Goal: Communication & Community: Connect with others

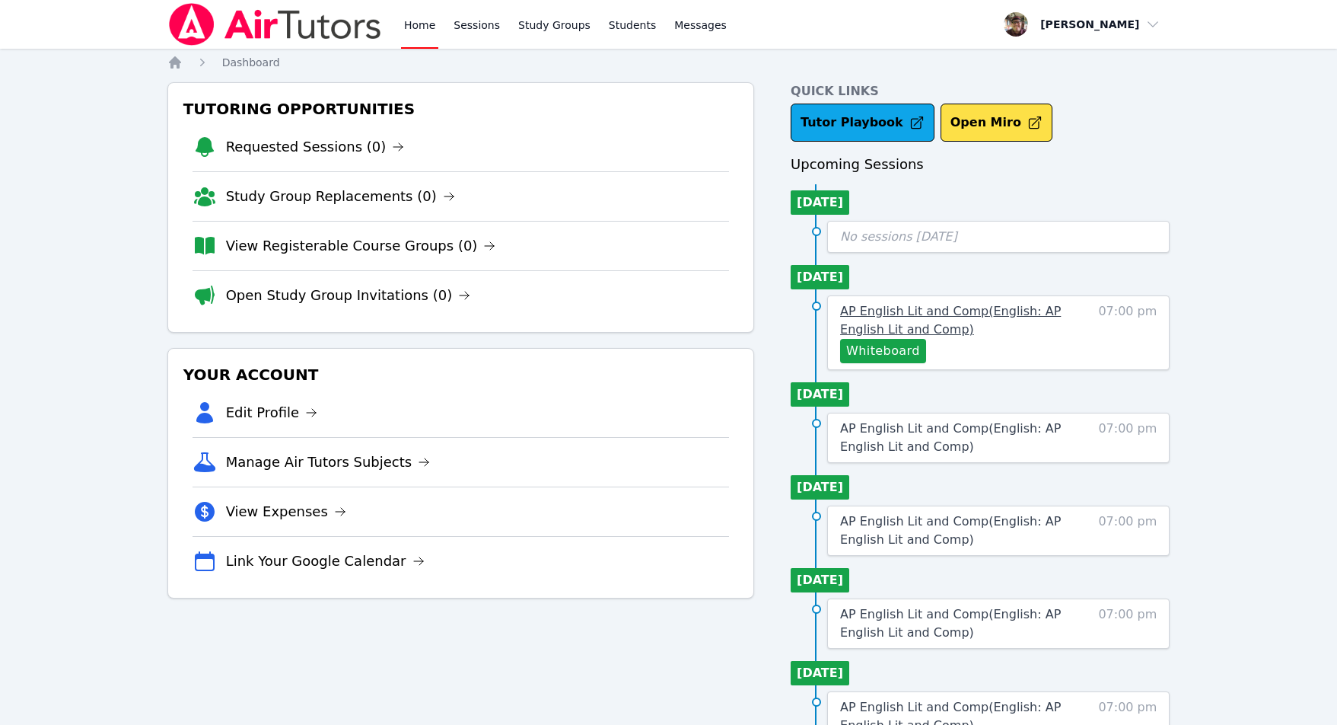
click at [895, 311] on span "AP English Lit and Comp ( English: AP English Lit and Comp )" at bounding box center [950, 320] width 221 height 33
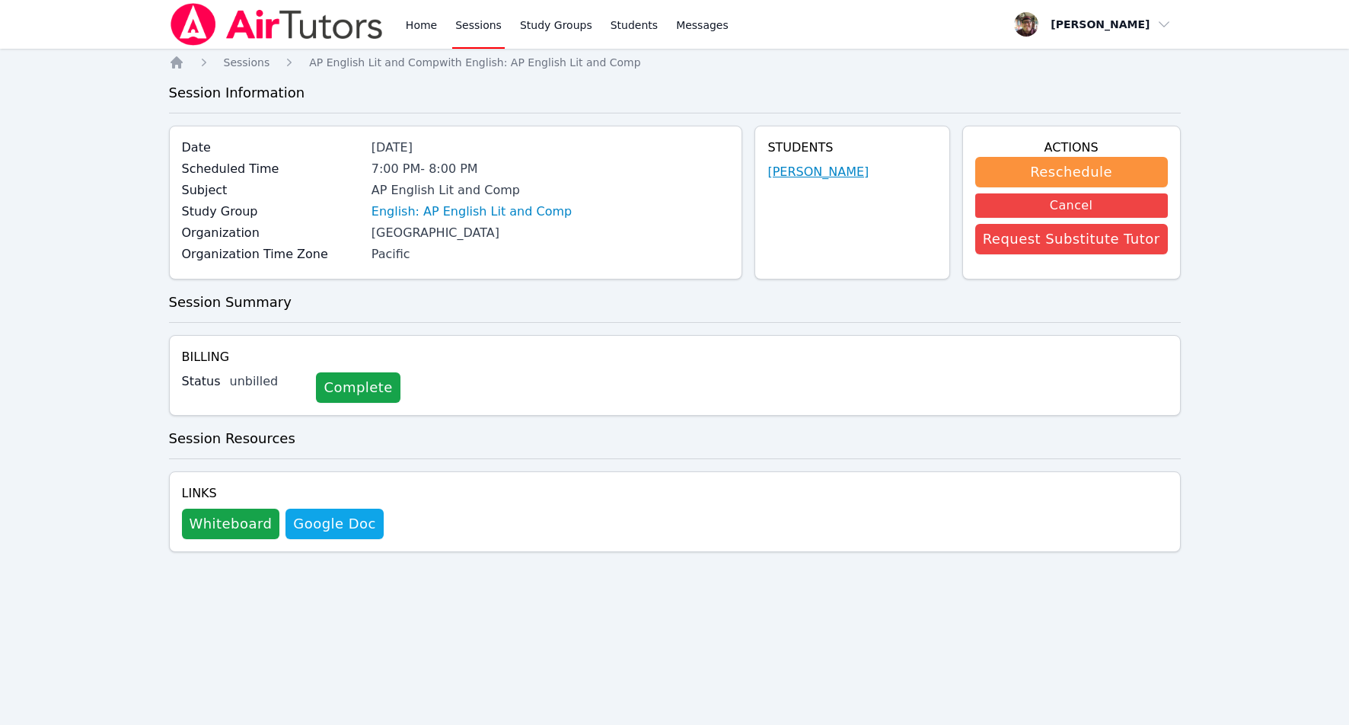
click at [841, 166] on link "[PERSON_NAME]" at bounding box center [817, 172] width 101 height 18
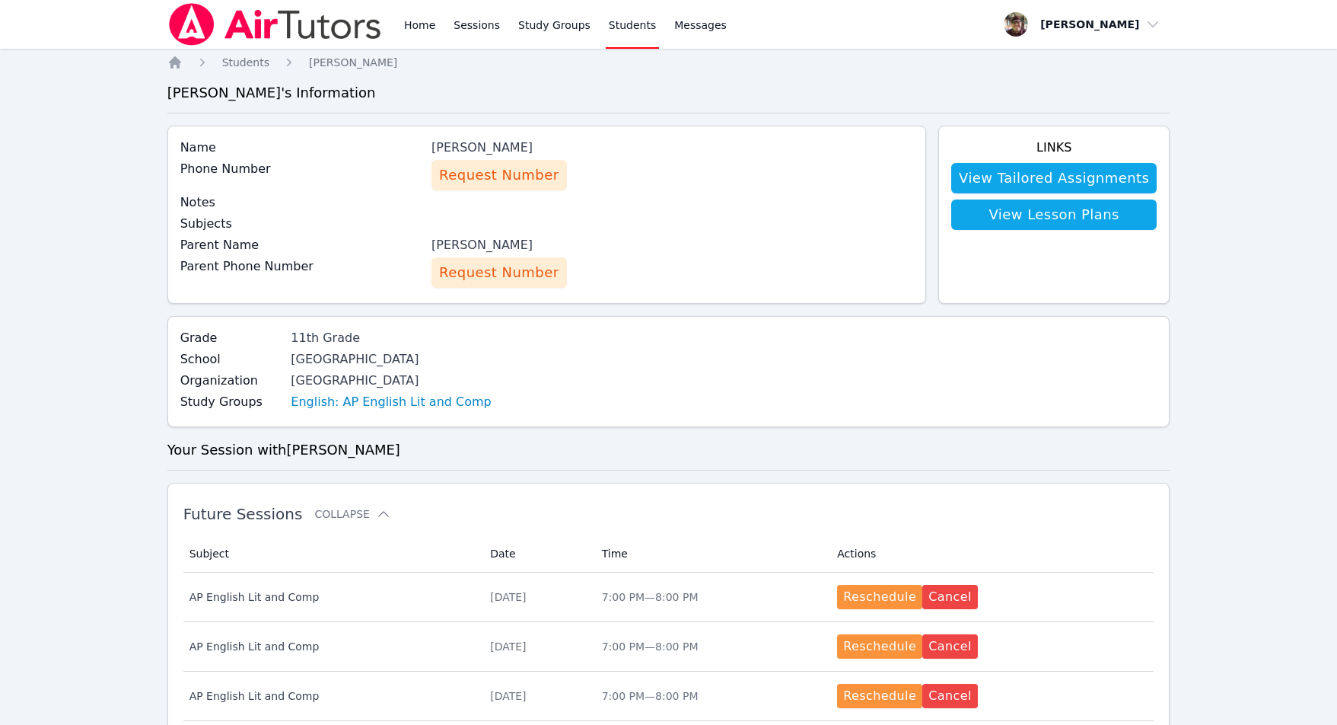
click at [509, 170] on span "Request Number" at bounding box center [498, 174] width 119 height 21
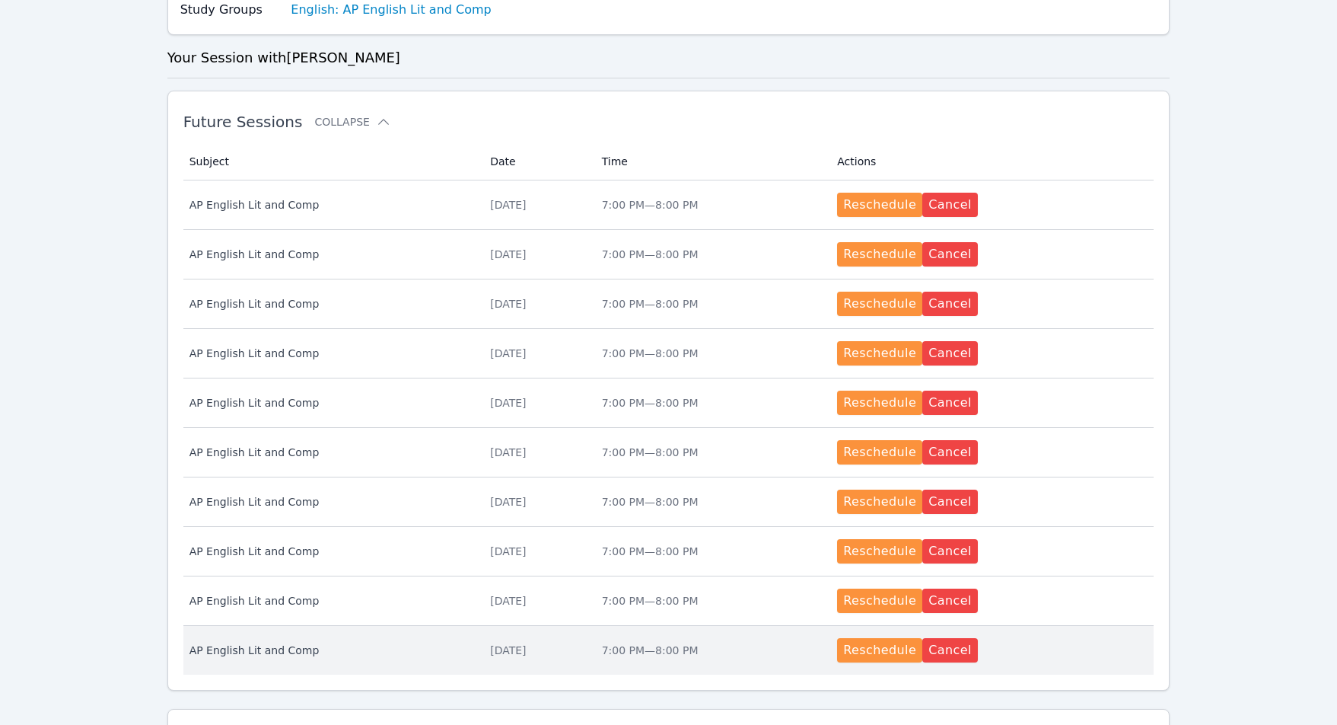
scroll to position [173, 0]
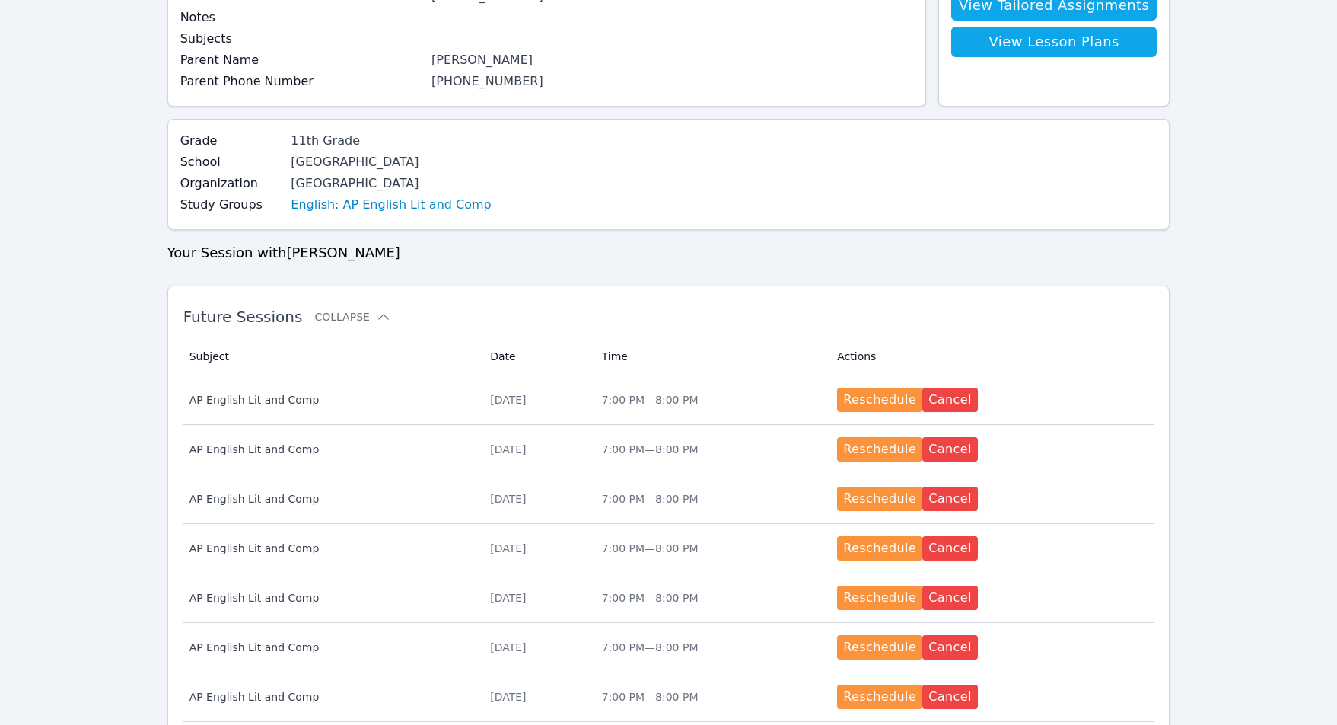
click at [376, 311] on icon at bounding box center [383, 316] width 15 height 15
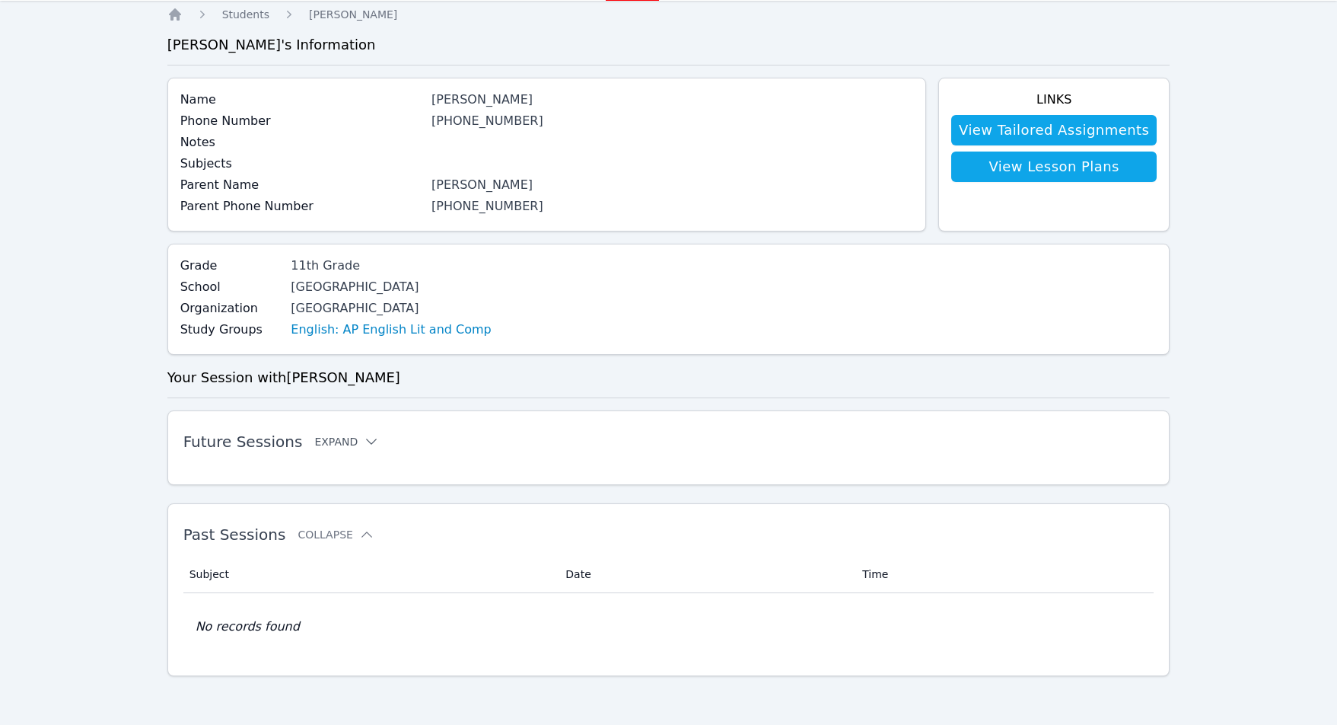
click at [345, 439] on button "Expand" at bounding box center [346, 441] width 65 height 15
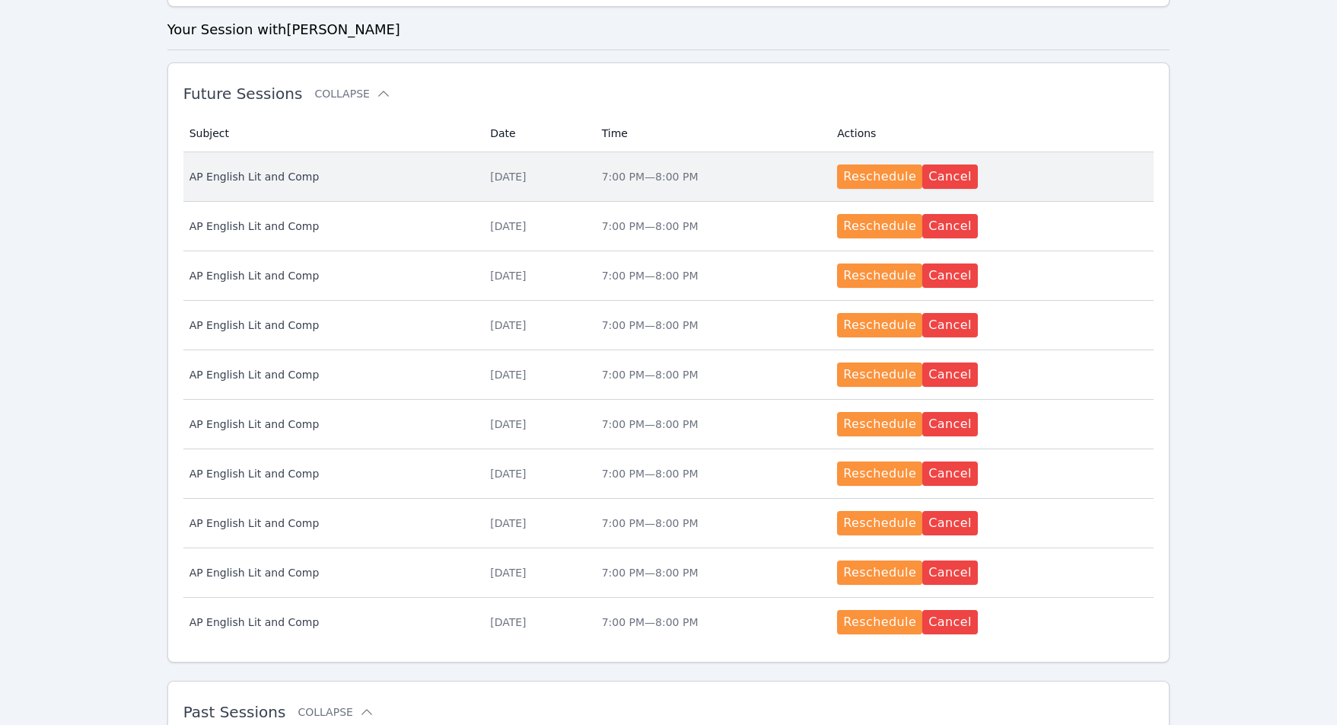
scroll to position [0, 0]
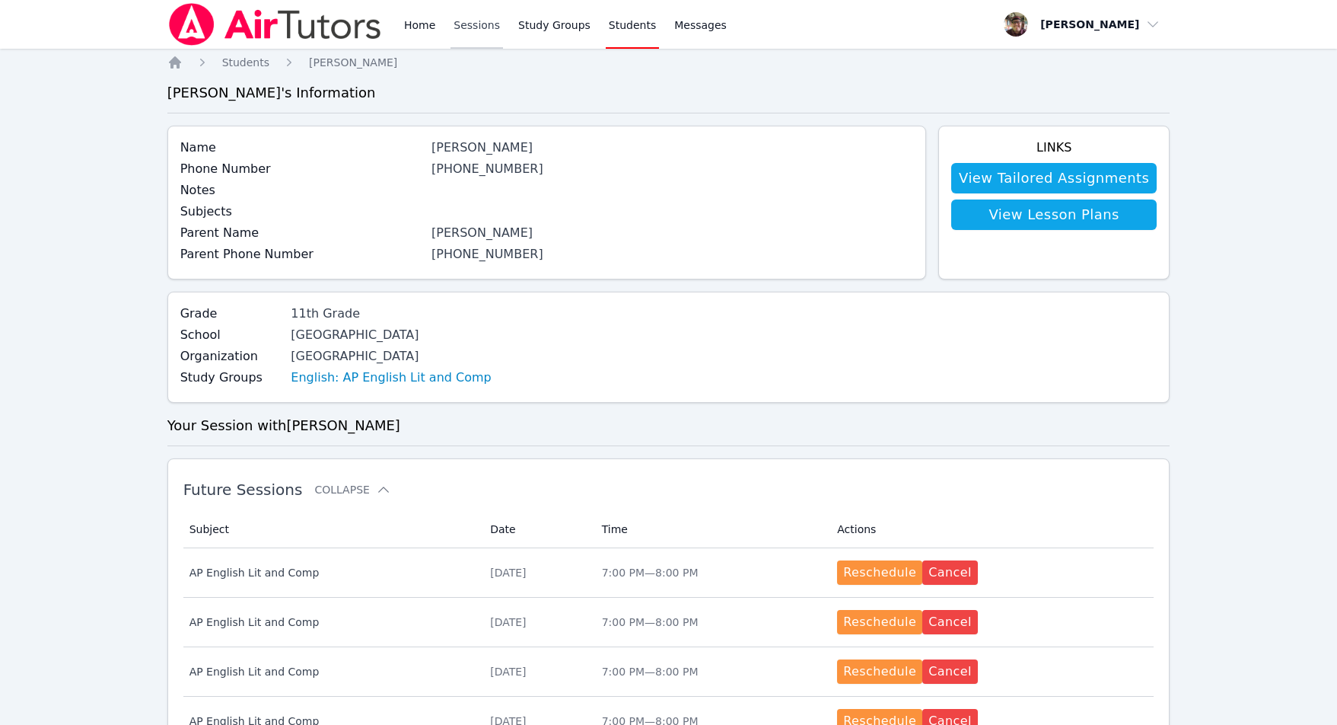
click at [454, 21] on link "Sessions" at bounding box center [477, 24] width 53 height 49
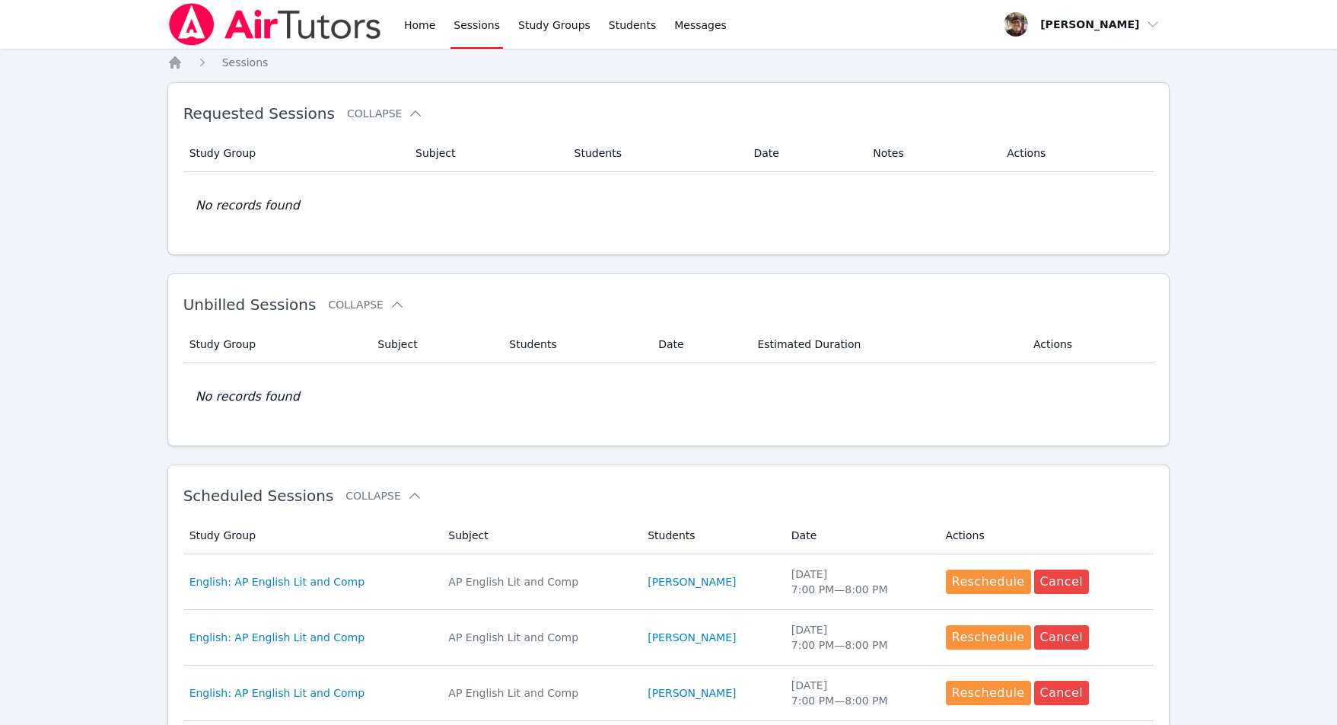
click at [480, 25] on link "Sessions" at bounding box center [477, 24] width 53 height 49
click at [531, 20] on link "Study Groups" at bounding box center [554, 24] width 78 height 49
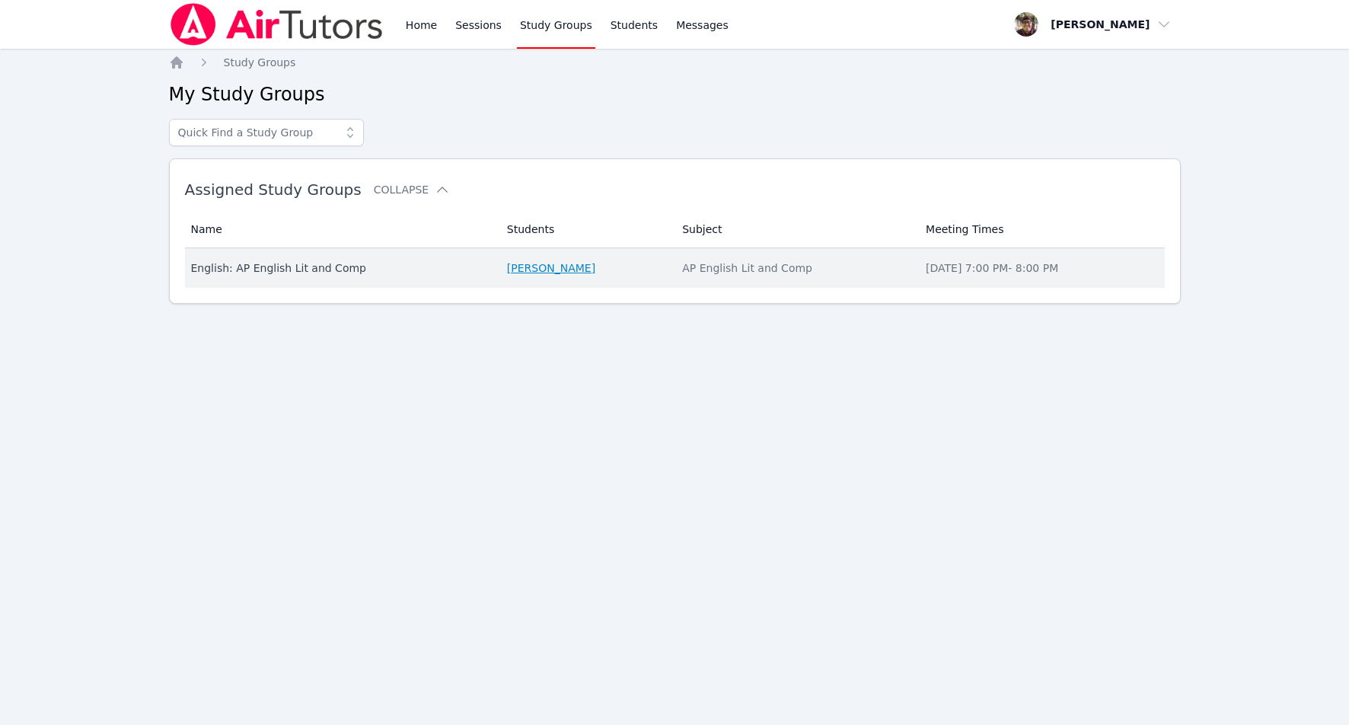
click at [547, 272] on link "[PERSON_NAME]" at bounding box center [551, 267] width 88 height 15
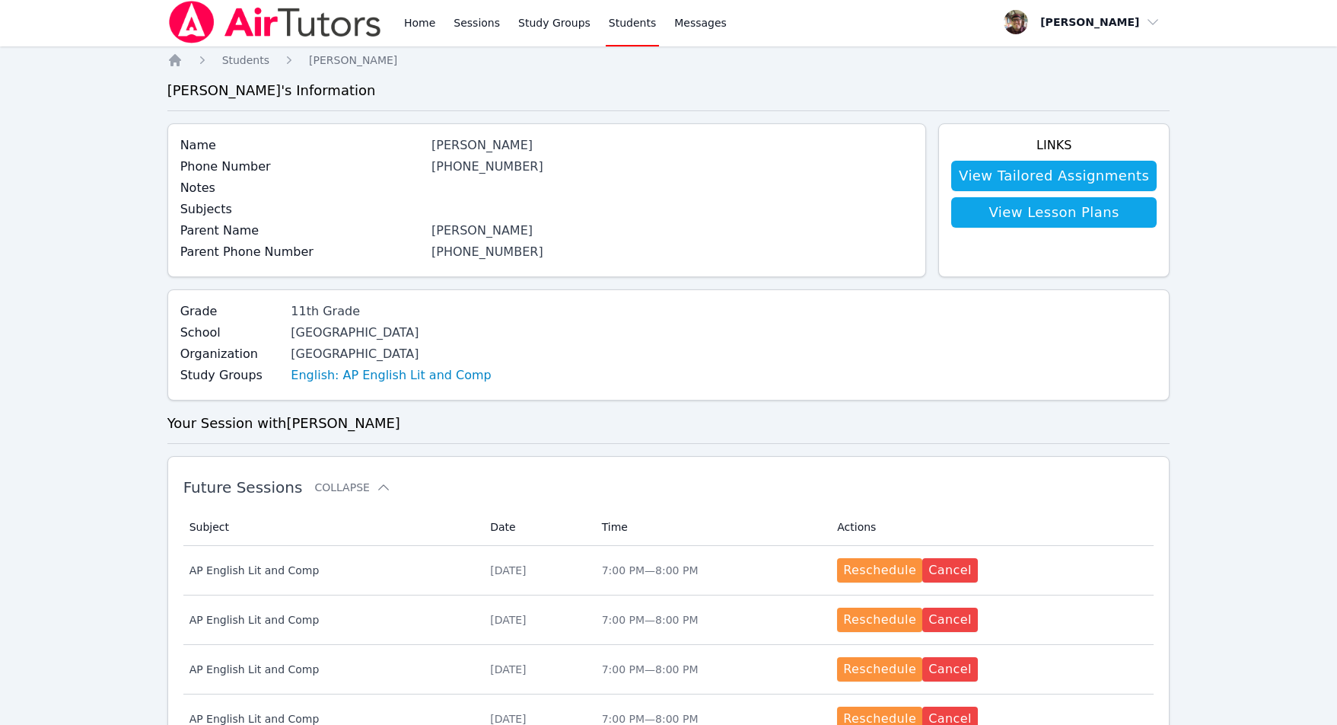
scroll to position [3, 0]
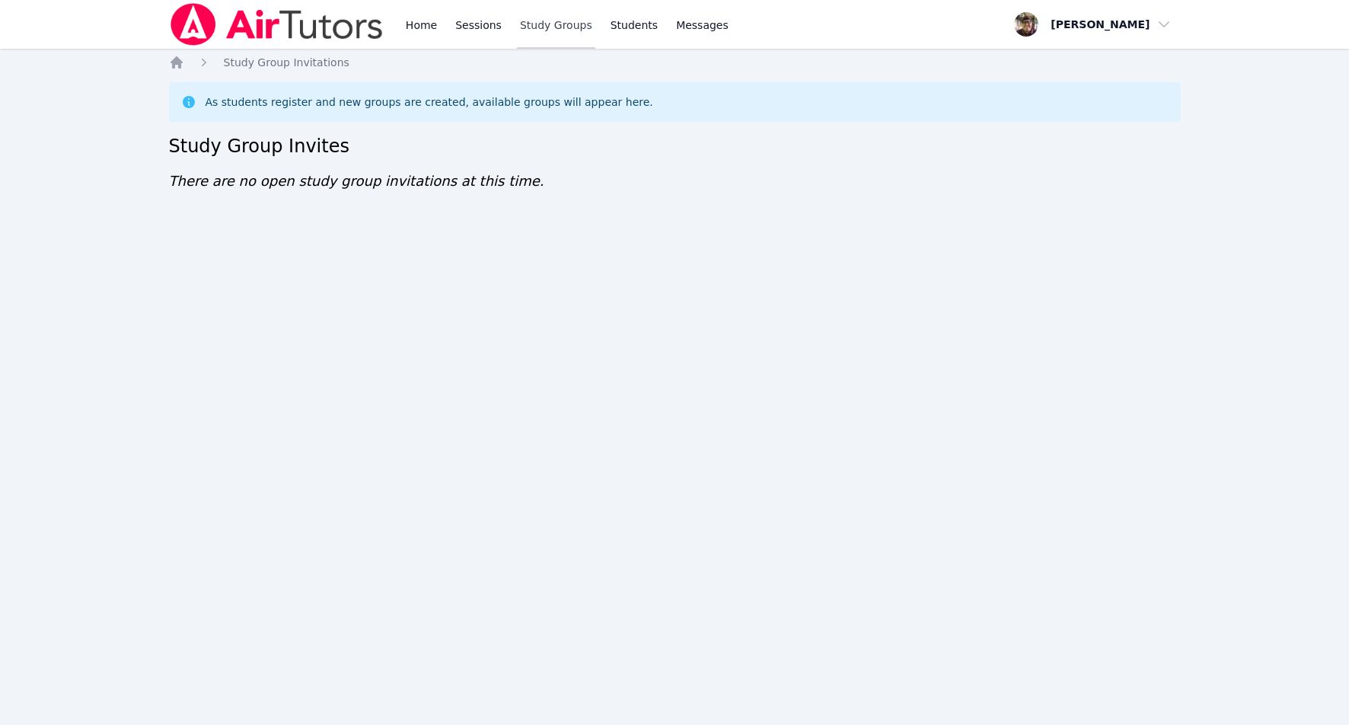
click at [547, 21] on link "Study Groups" at bounding box center [556, 24] width 78 height 49
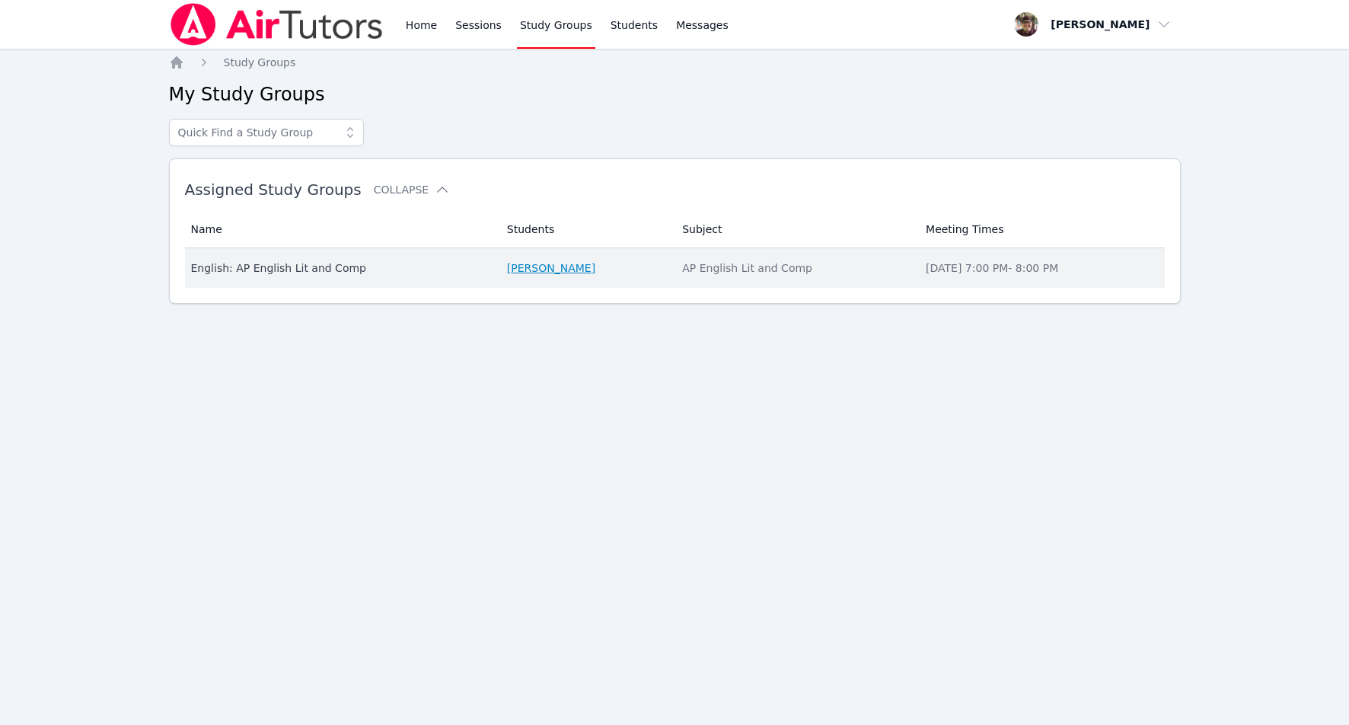
click at [570, 268] on link "[PERSON_NAME]" at bounding box center [551, 267] width 88 height 15
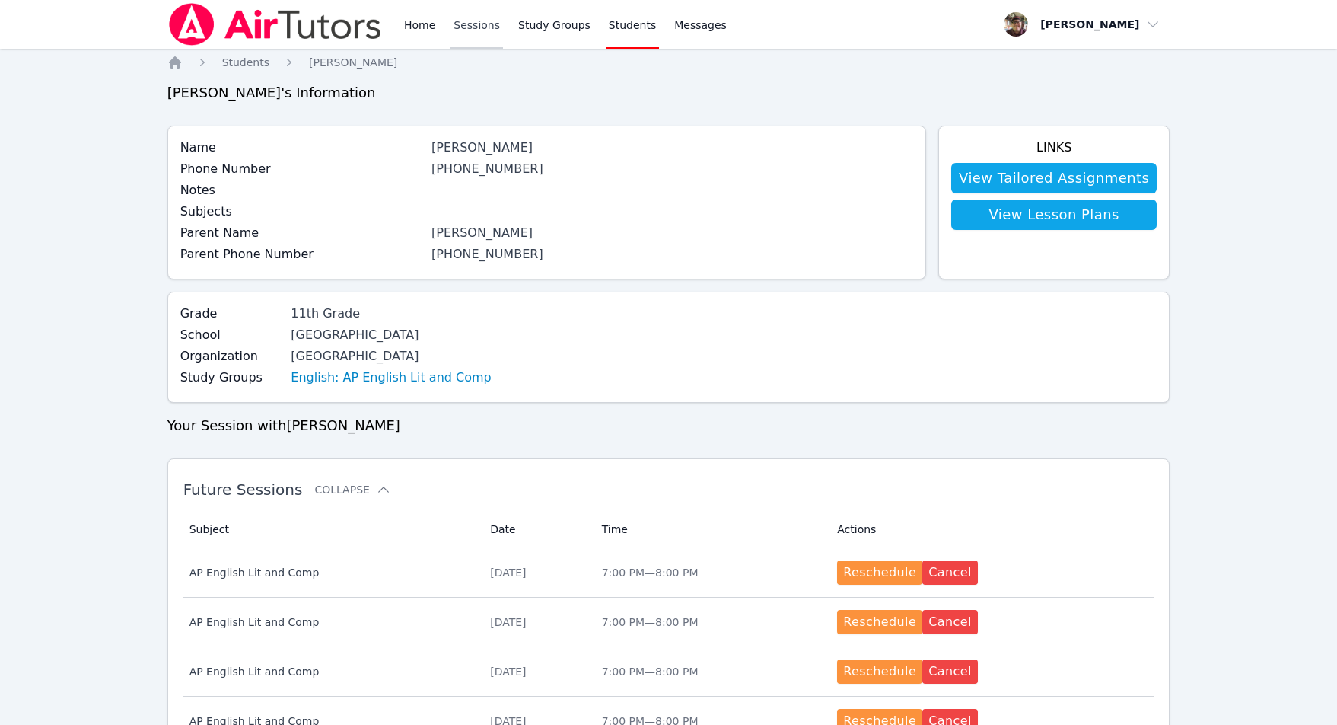
click at [481, 28] on link "Sessions" at bounding box center [477, 24] width 53 height 49
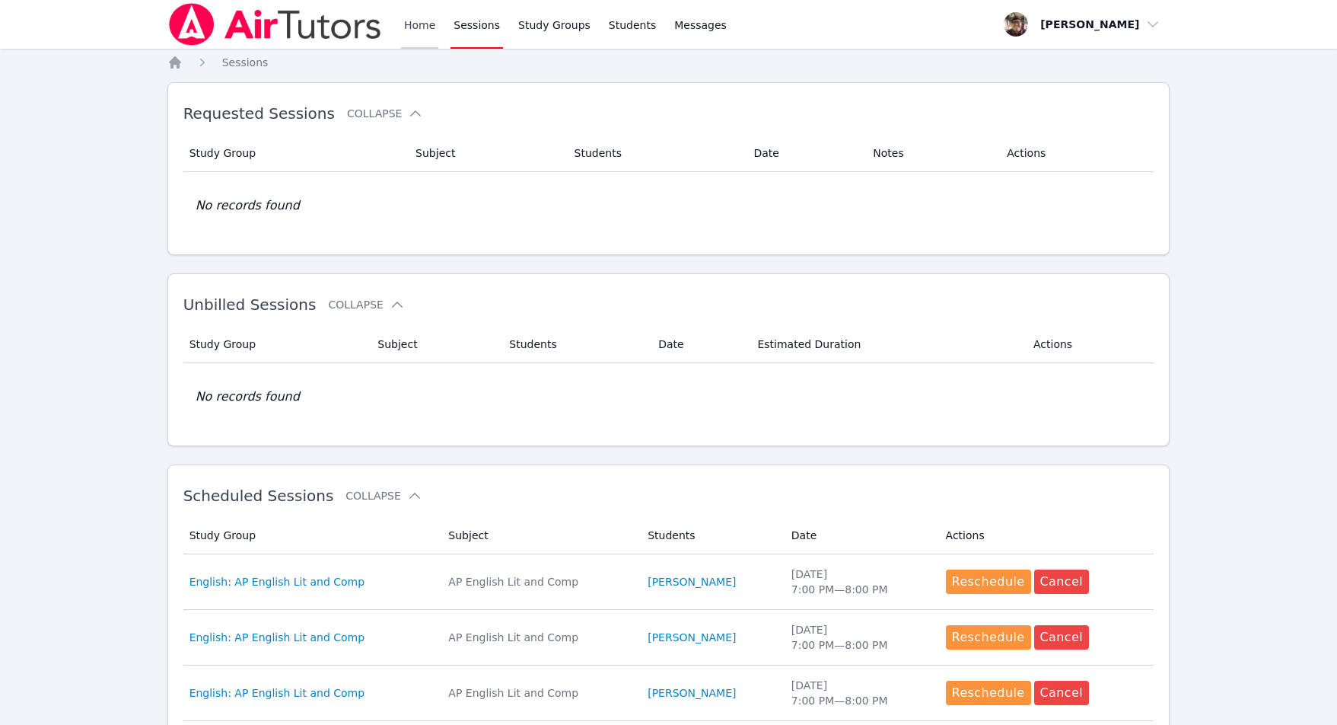
click at [425, 11] on link "Home" at bounding box center [419, 24] width 37 height 49
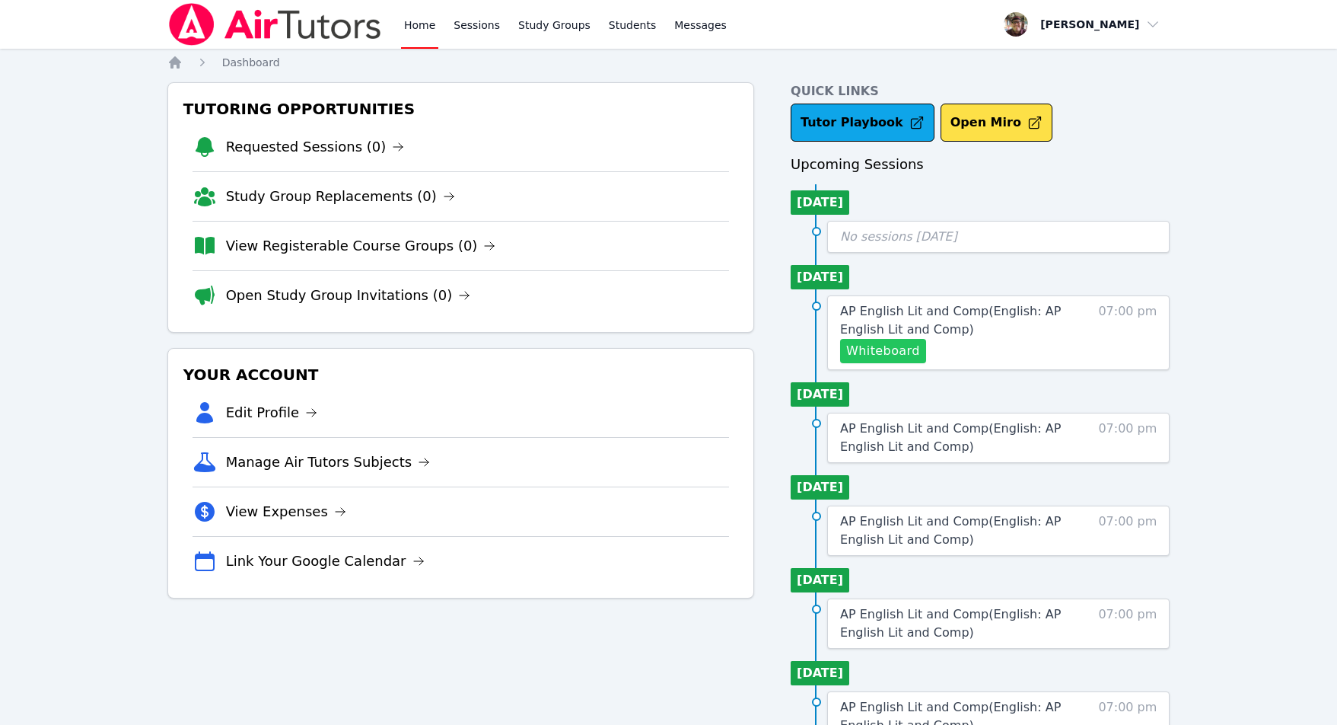
click at [874, 346] on button "Whiteboard" at bounding box center [883, 351] width 86 height 24
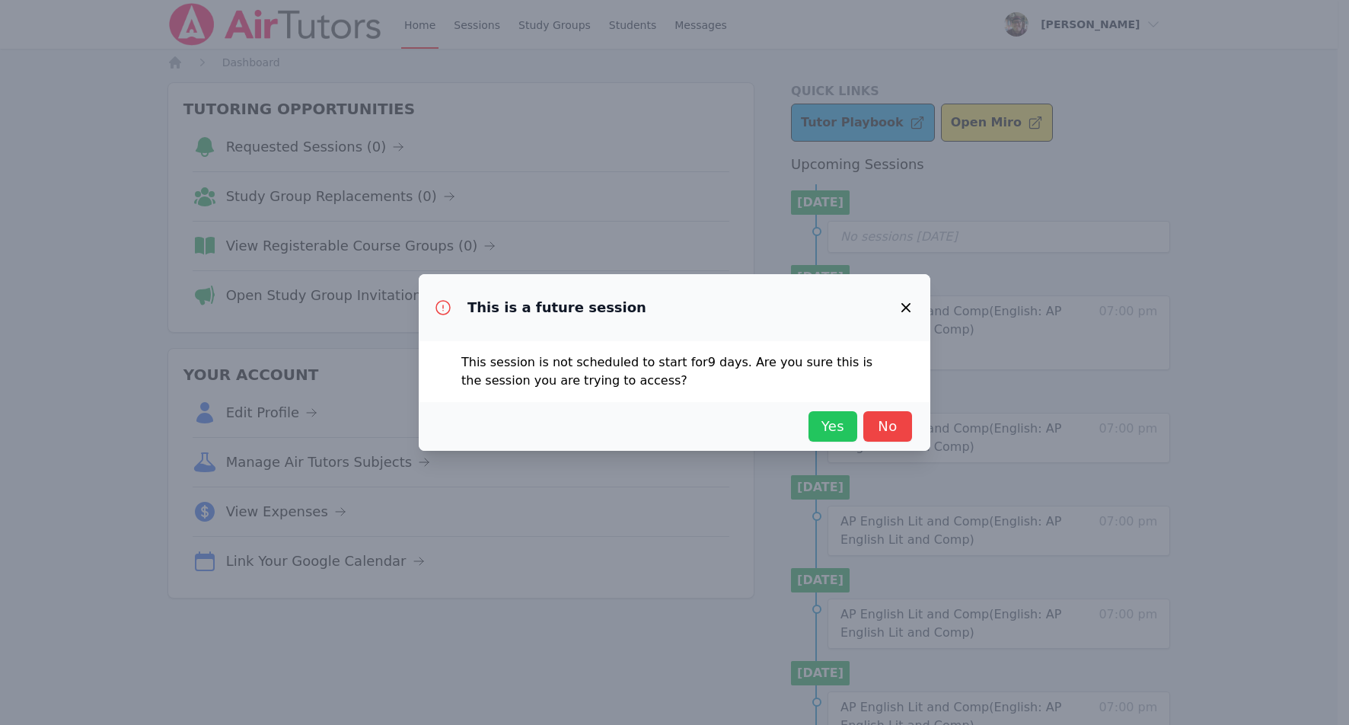
click at [844, 427] on span "Yes" at bounding box center [832, 426] width 33 height 21
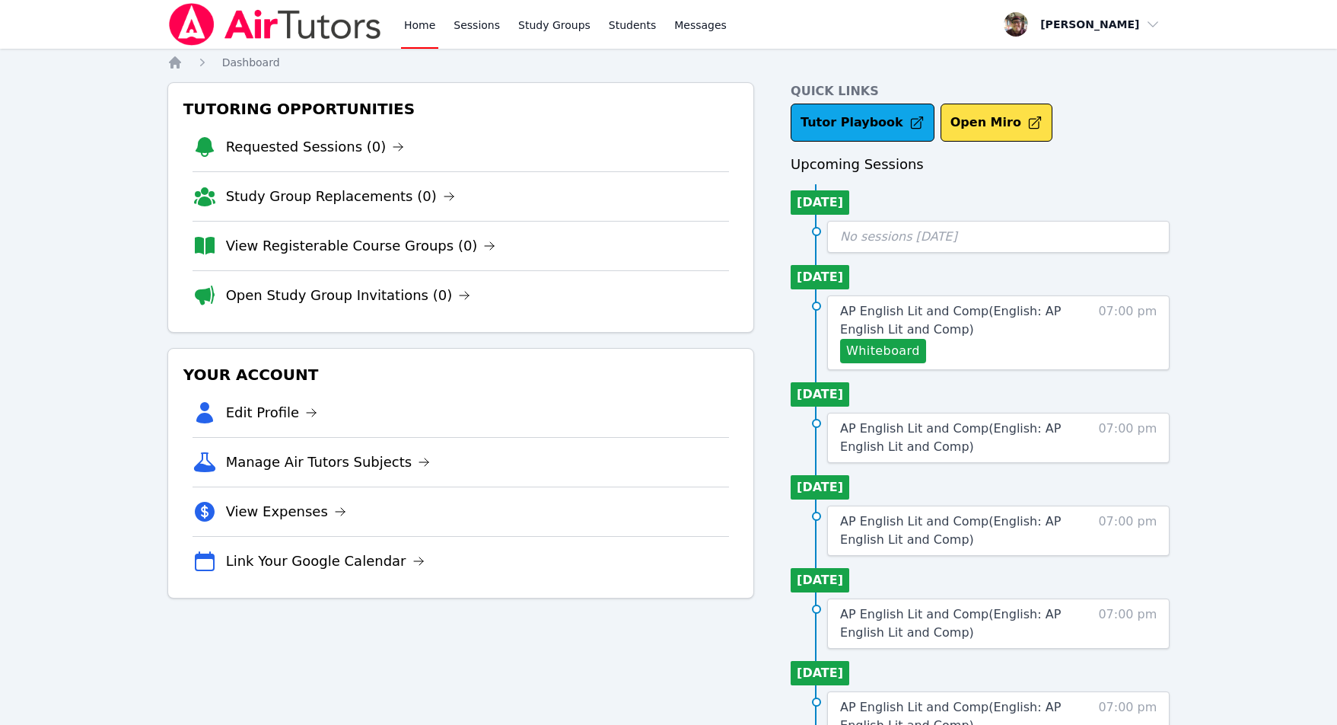
click at [288, 473] on li "Manage Air Tutors Subjects" at bounding box center [461, 461] width 537 height 49
click at [289, 21] on img at bounding box center [274, 24] width 215 height 43
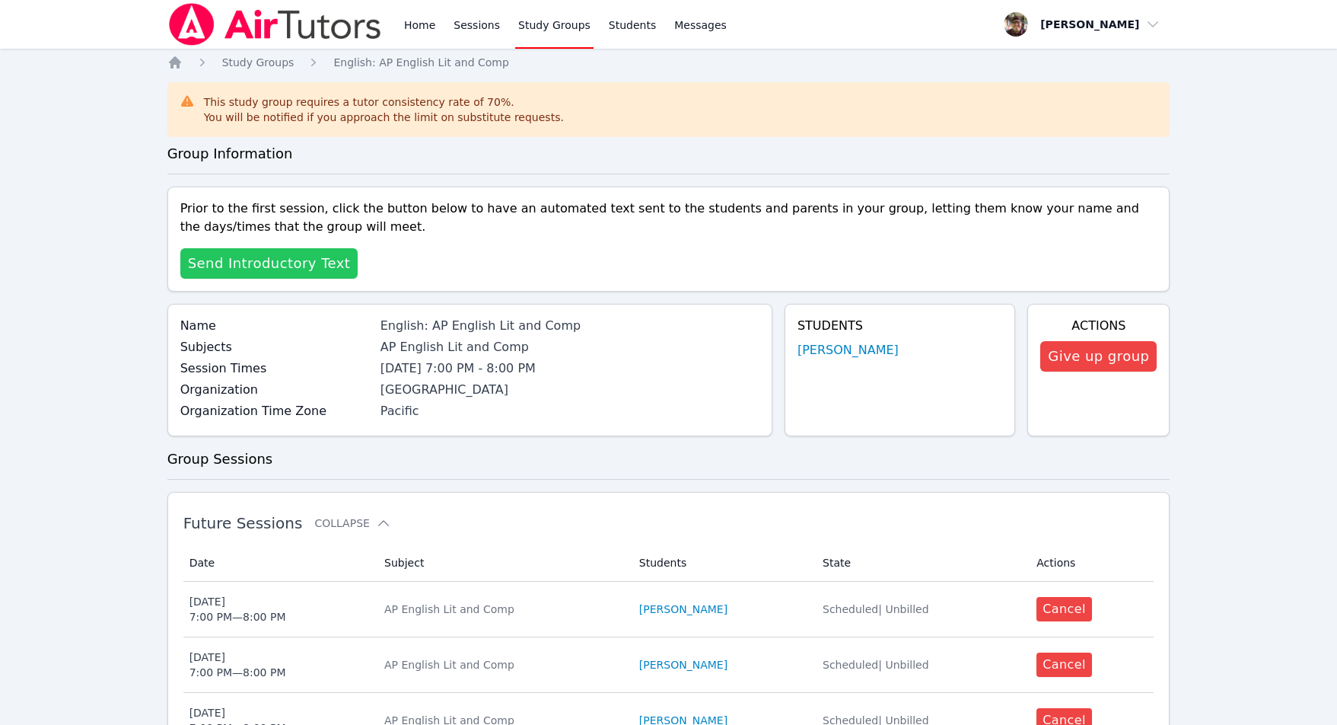
click at [270, 257] on span "Send Introductory Text" at bounding box center [269, 263] width 163 height 21
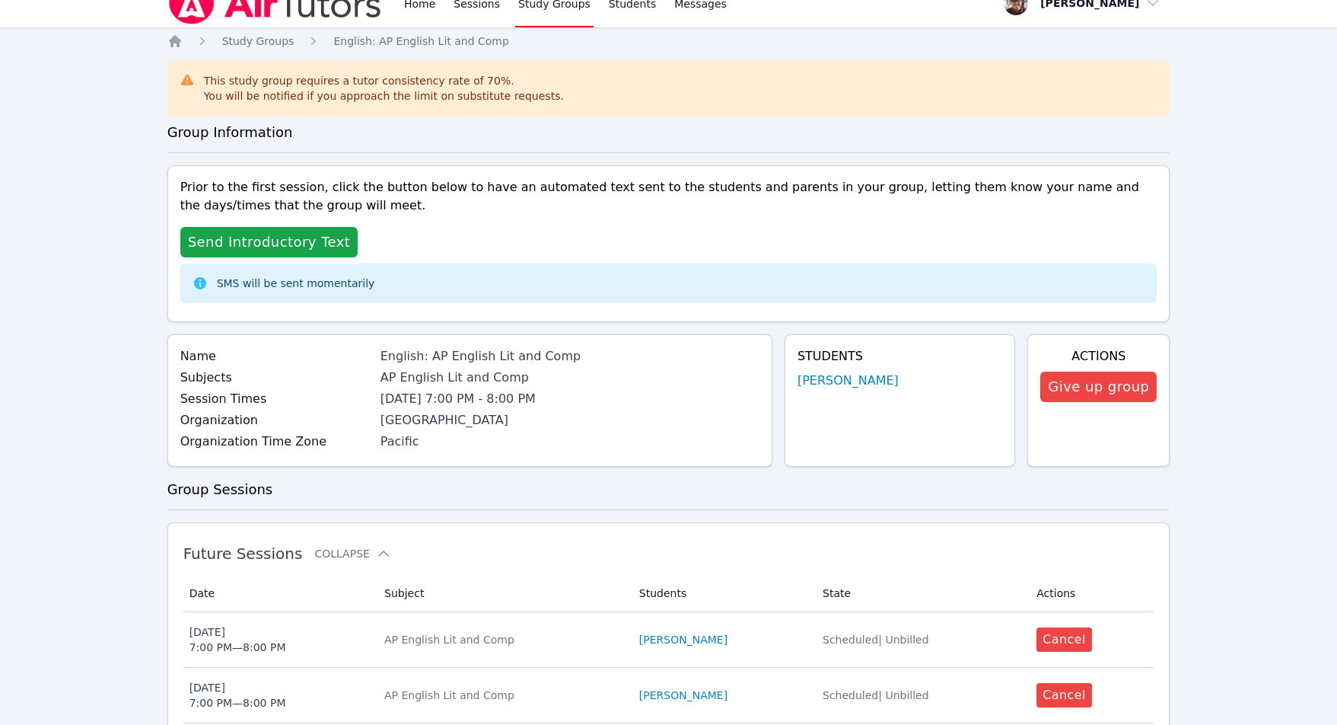
scroll to position [748, 0]
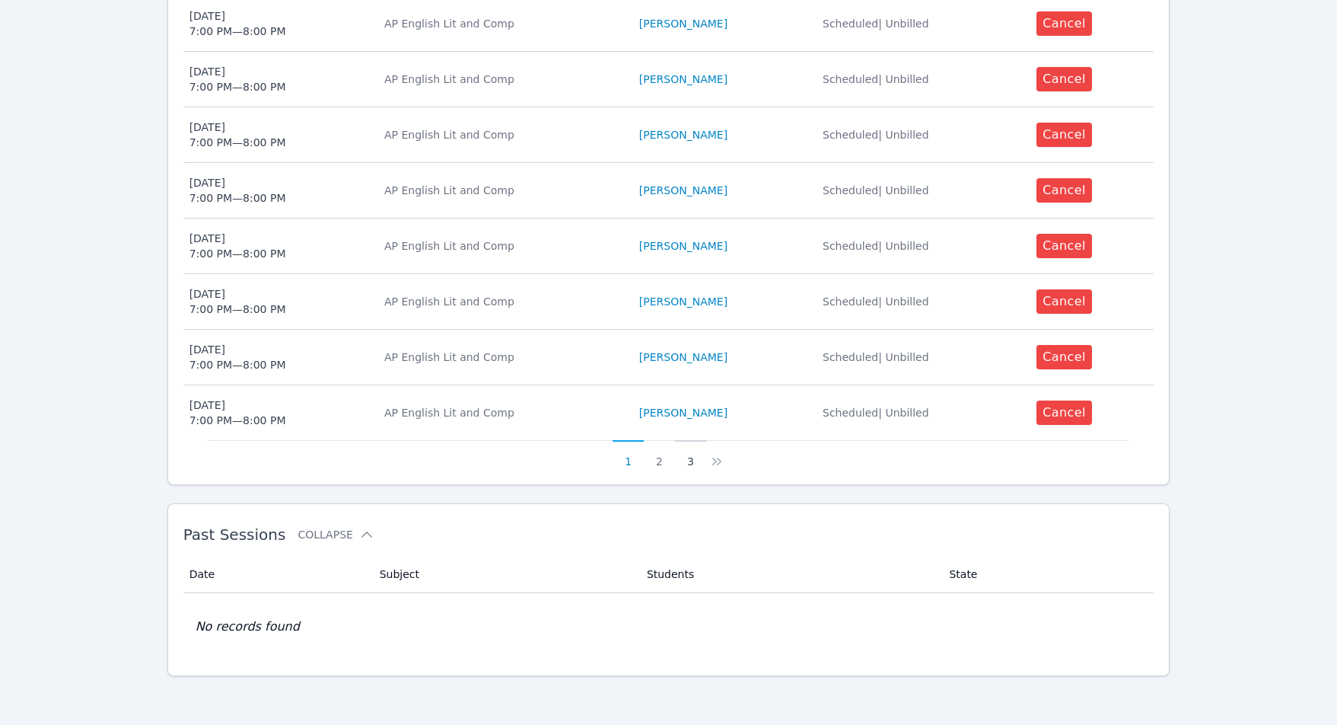
click at [694, 457] on button "3" at bounding box center [690, 454] width 31 height 29
click at [713, 461] on button "3" at bounding box center [708, 454] width 31 height 29
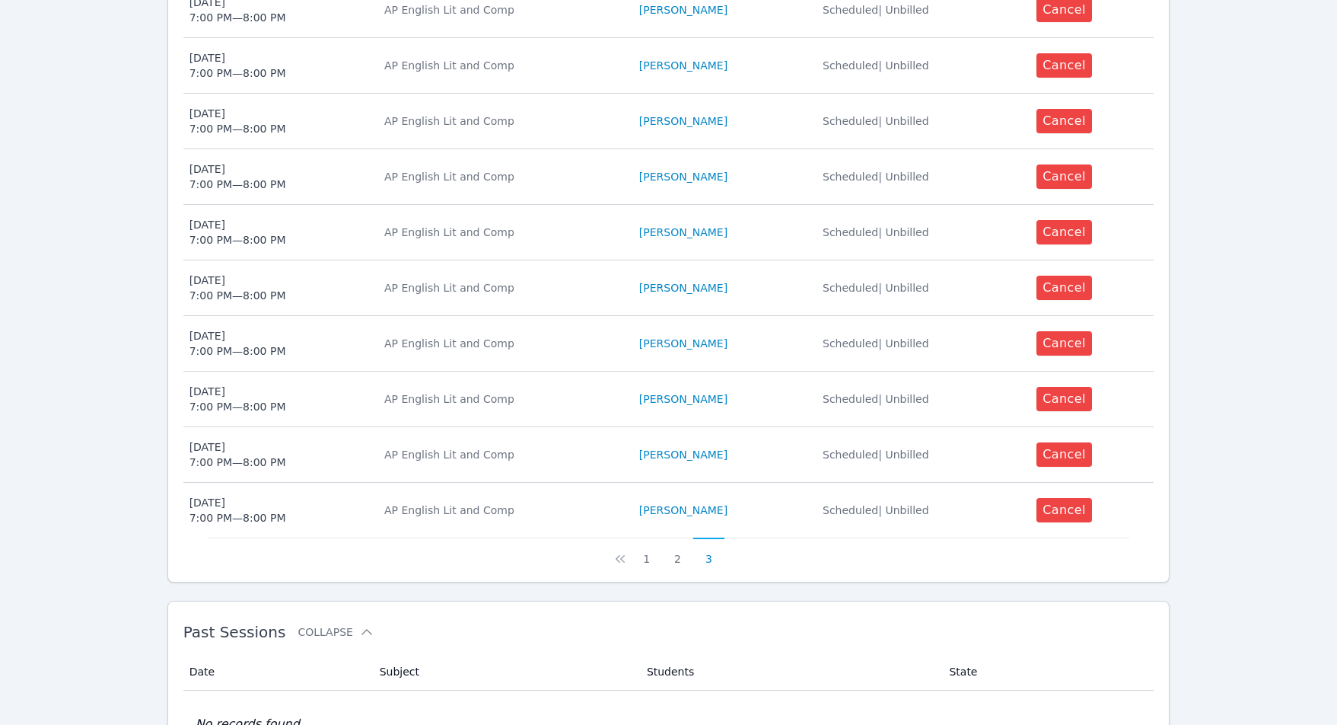
scroll to position [0, 0]
